Goal: Information Seeking & Learning: Learn about a topic

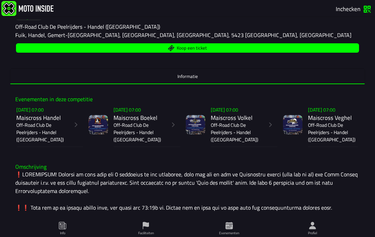
scroll to position [104, 0]
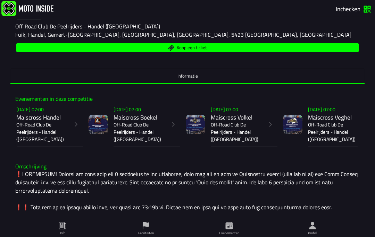
click at [353, 153] on div "Evenementen in deze competitie [DATE] 07:00 Maiscross Handel Off-Road Club De P…" at bounding box center [187, 121] width 355 height 62
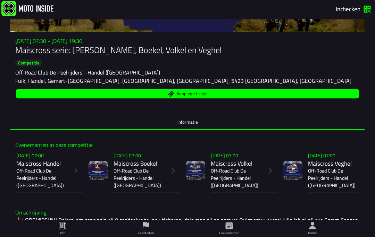
scroll to position [58, 0]
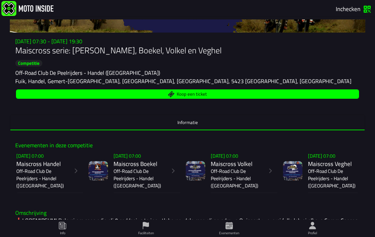
click at [0, 0] on slot "[DATE] 07:00" at bounding box center [0, 0] width 0 height 0
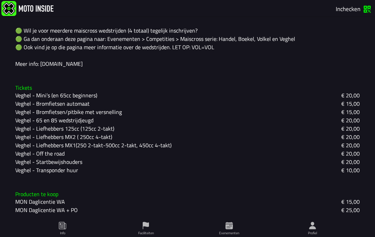
scroll to position [208, 0]
click at [0, 0] on slot "Veghel - Liefhebbers MX2 ( 250cc 4-takt)" at bounding box center [0, 0] width 0 height 0
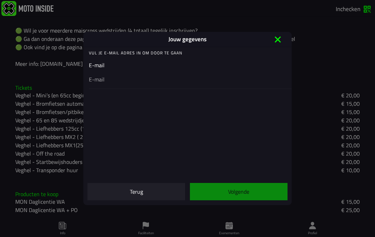
click at [277, 40] on icon at bounding box center [277, 39] width 6 height 6
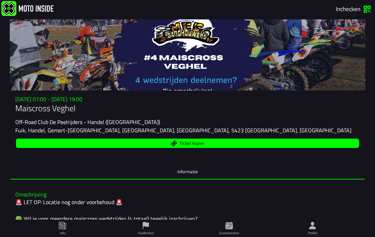
scroll to position [0, 0]
click at [144, 221] on span "Faciliteiten" at bounding box center [146, 228] width 82 height 17
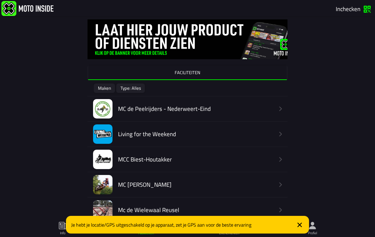
click at [303, 227] on icon "close" at bounding box center [299, 225] width 8 height 8
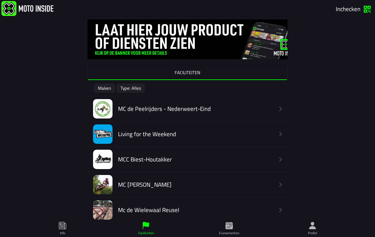
click at [58, 230] on span "Info" at bounding box center [63, 228] width 82 height 17
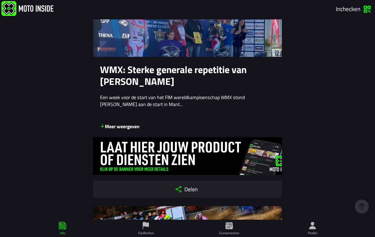
scroll to position [738, 0]
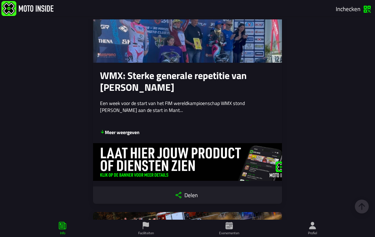
click at [0, 0] on ion-label "Evenementen" at bounding box center [0, 0] width 0 height 0
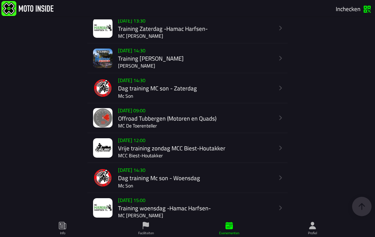
scroll to position [338, 0]
click at [284, 91] on icon "button" at bounding box center [280, 87] width 7 height 7
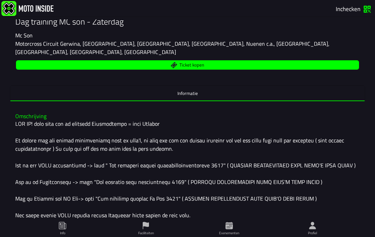
scroll to position [87, 0]
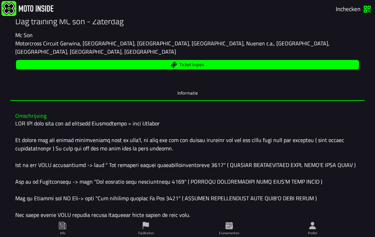
click at [2, 145] on div "[DATE] 14:30 - [DATE] 18:00 Dag training MC son - Zaterdag Mc Son Motorcross [G…" at bounding box center [187, 129] width 375 height 220
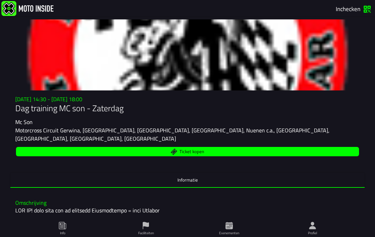
scroll to position [0, 0]
